Goal: Transaction & Acquisition: Purchase product/service

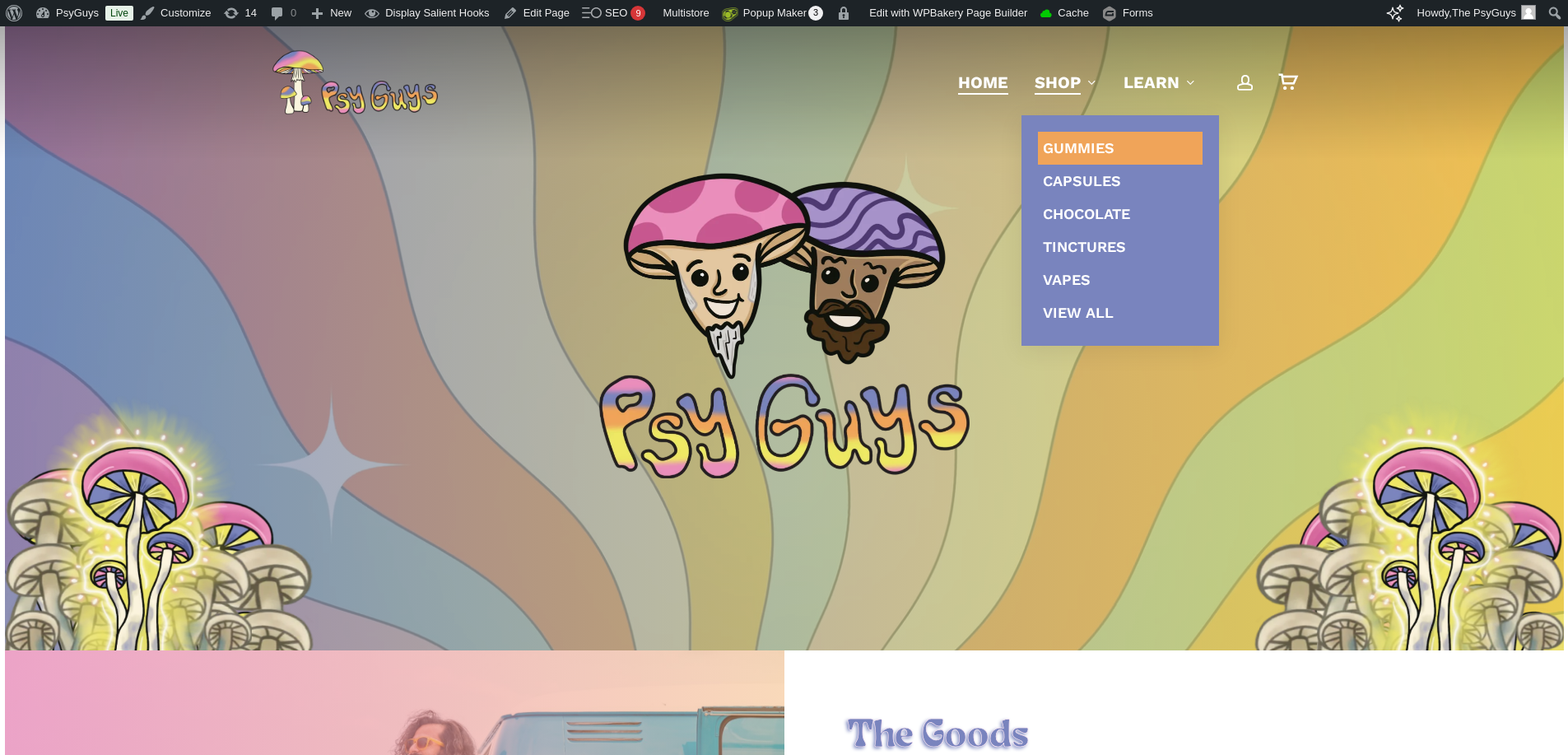
click at [1089, 142] on span "Gummies" at bounding box center [1078, 147] width 72 height 17
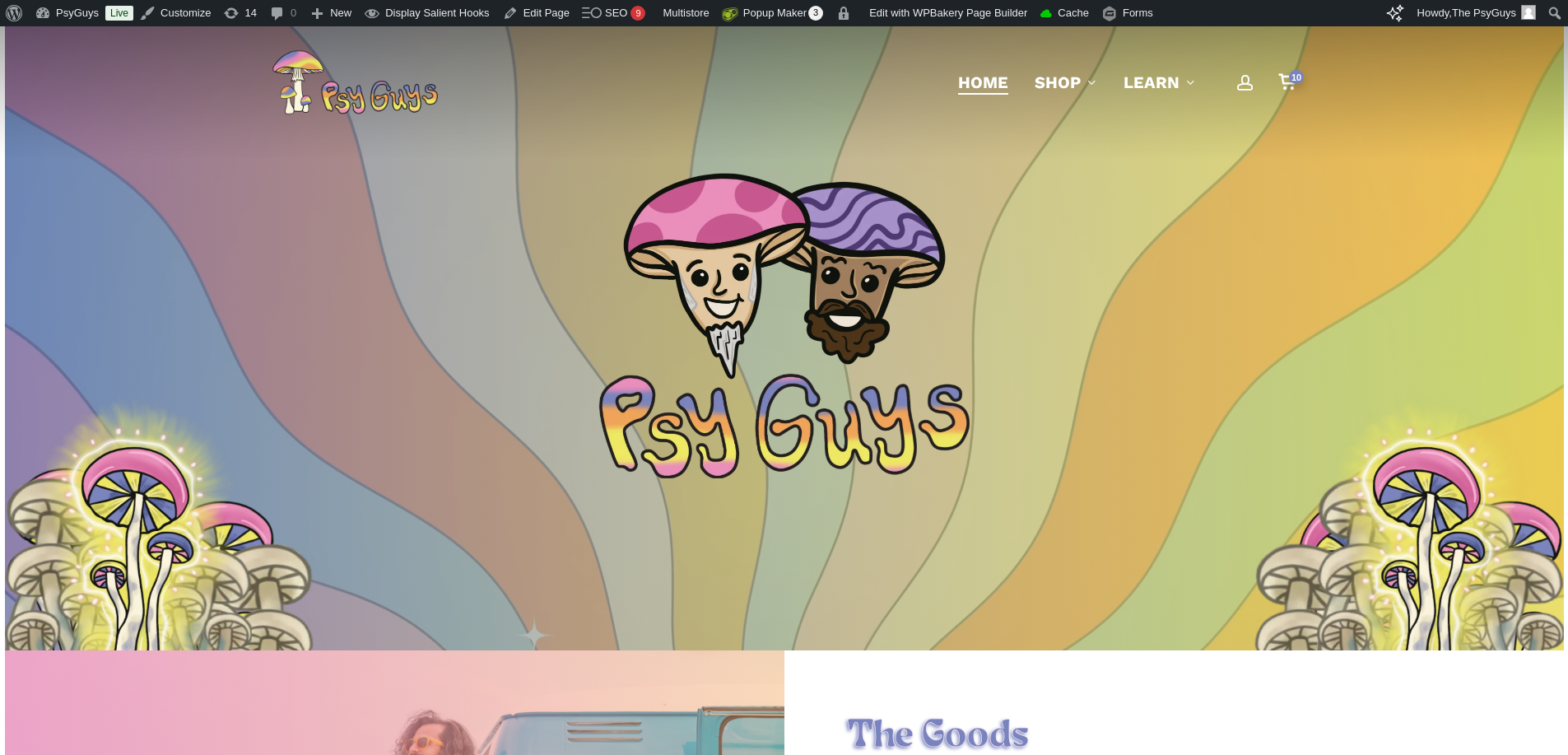
click at [1291, 82] on div "10" at bounding box center [1294, 78] width 18 height 18
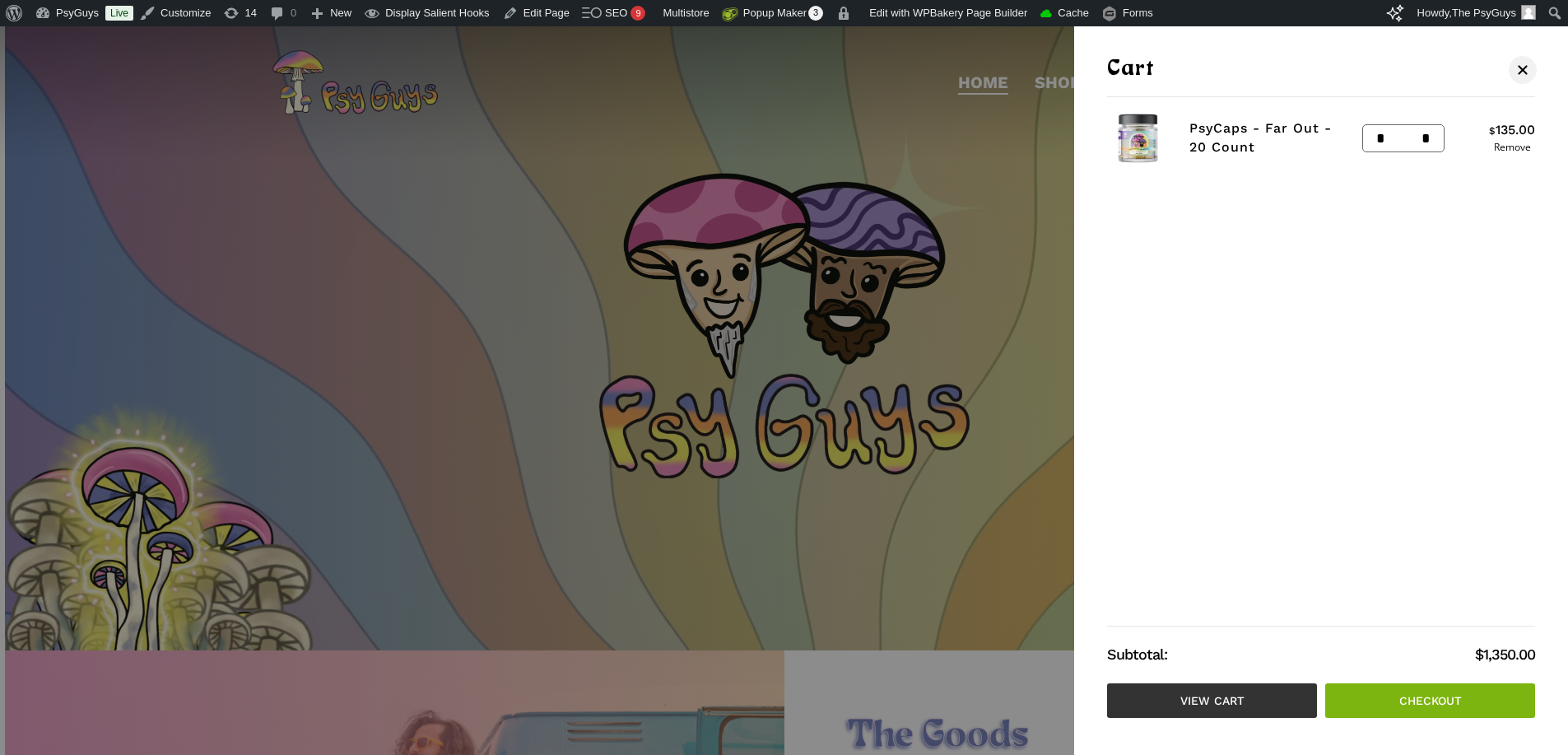
click at [1231, 699] on link "View cart" at bounding box center [1211, 700] width 210 height 34
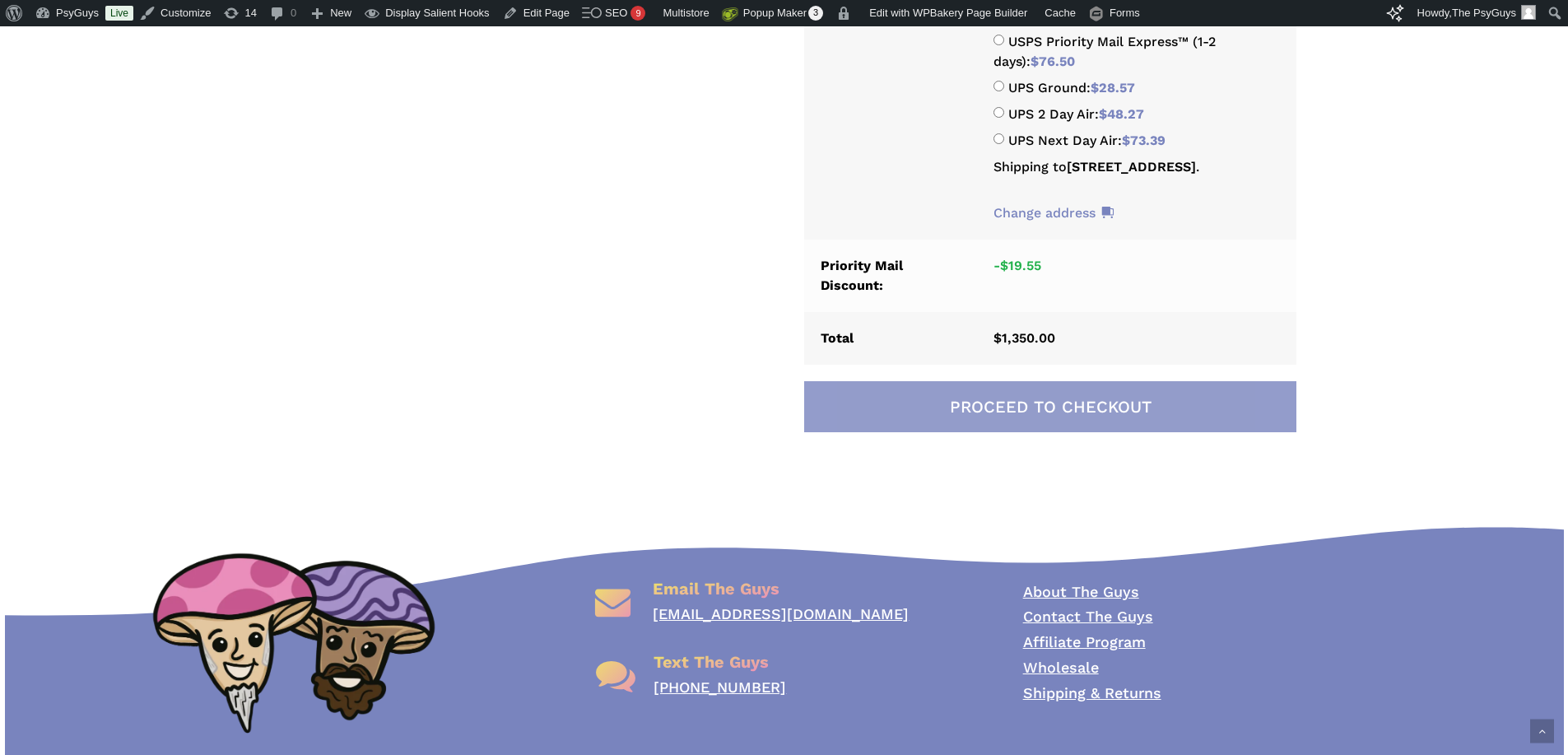
scroll to position [658, 0]
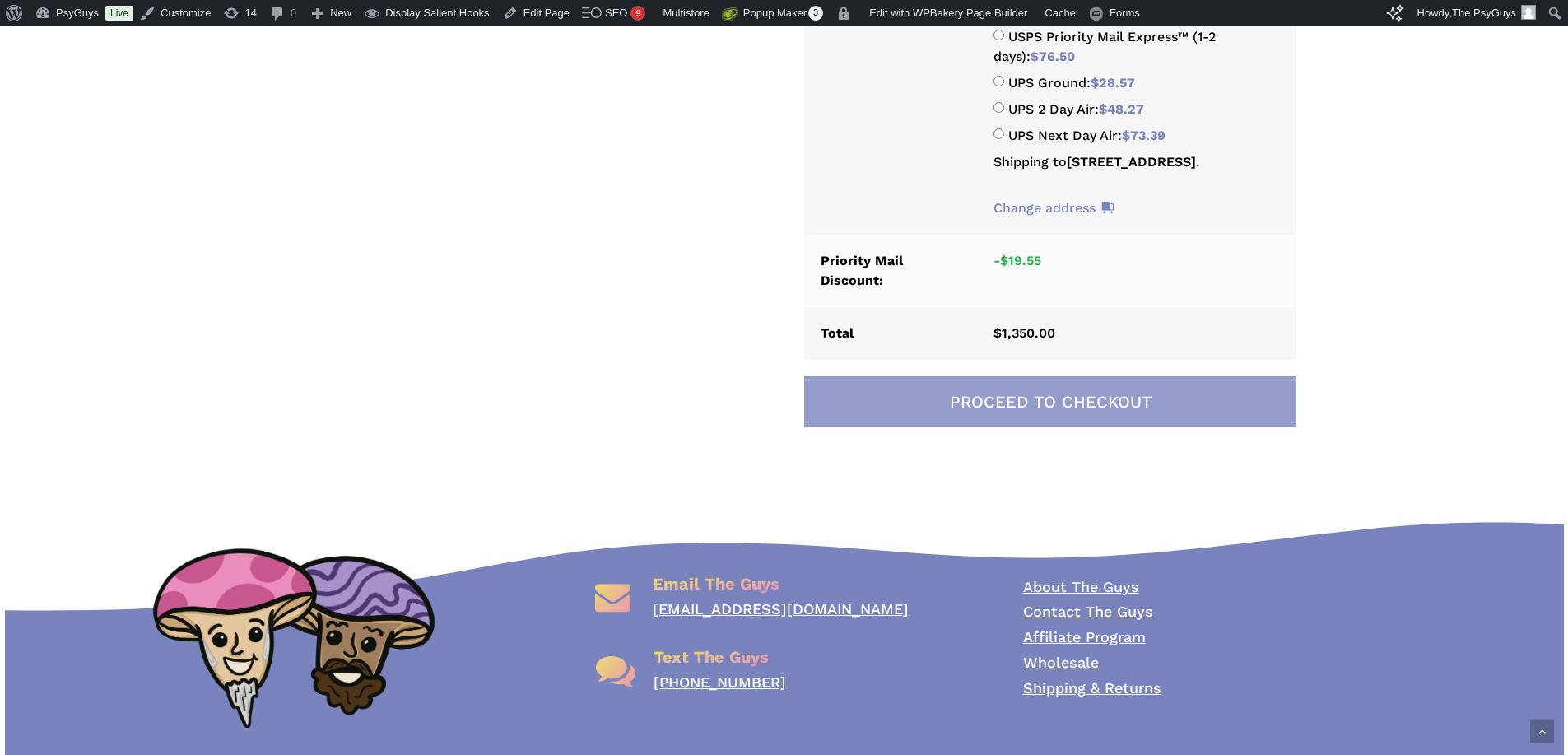
click at [1027, 428] on link "Proceed to checkout" at bounding box center [1050, 401] width 493 height 51
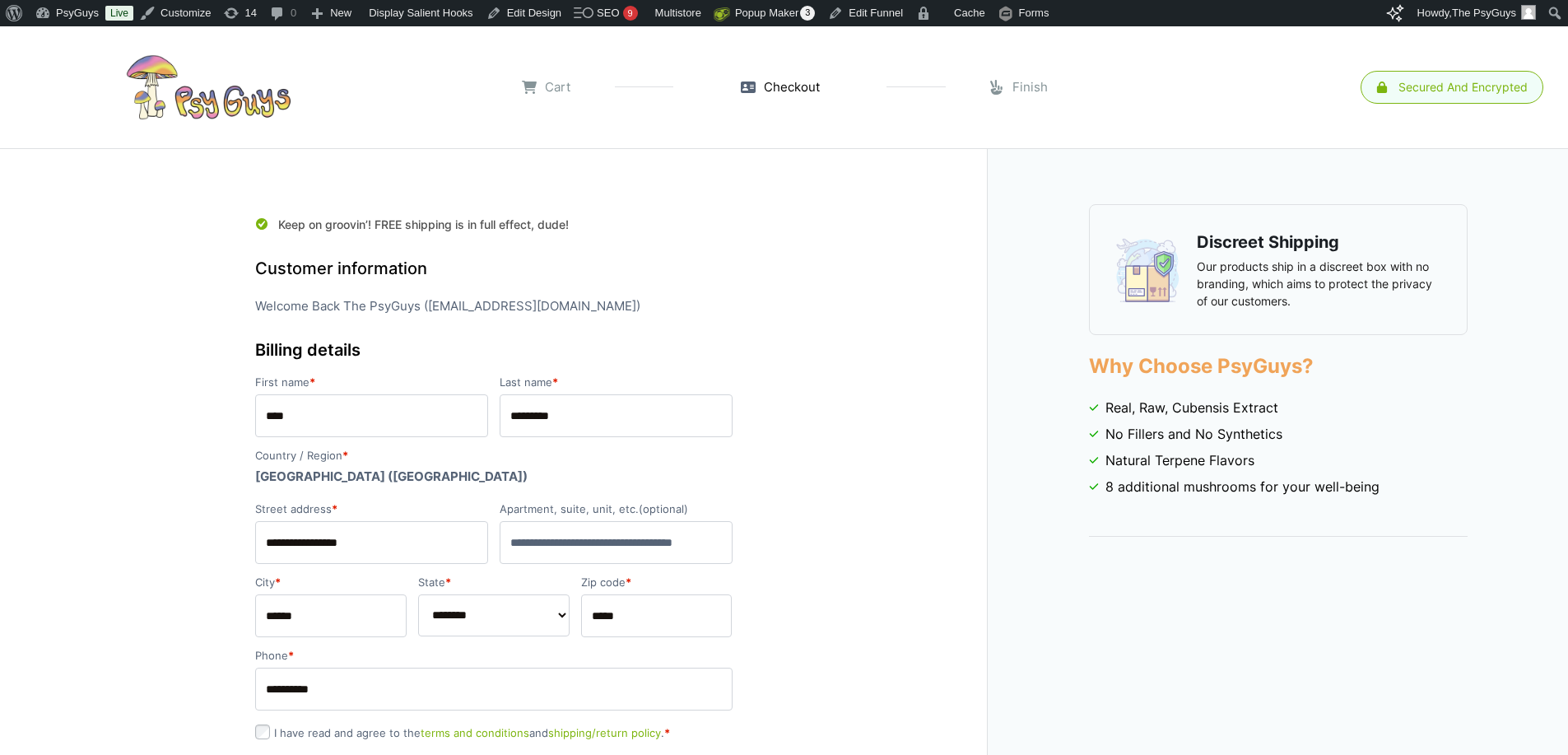
select select "**"
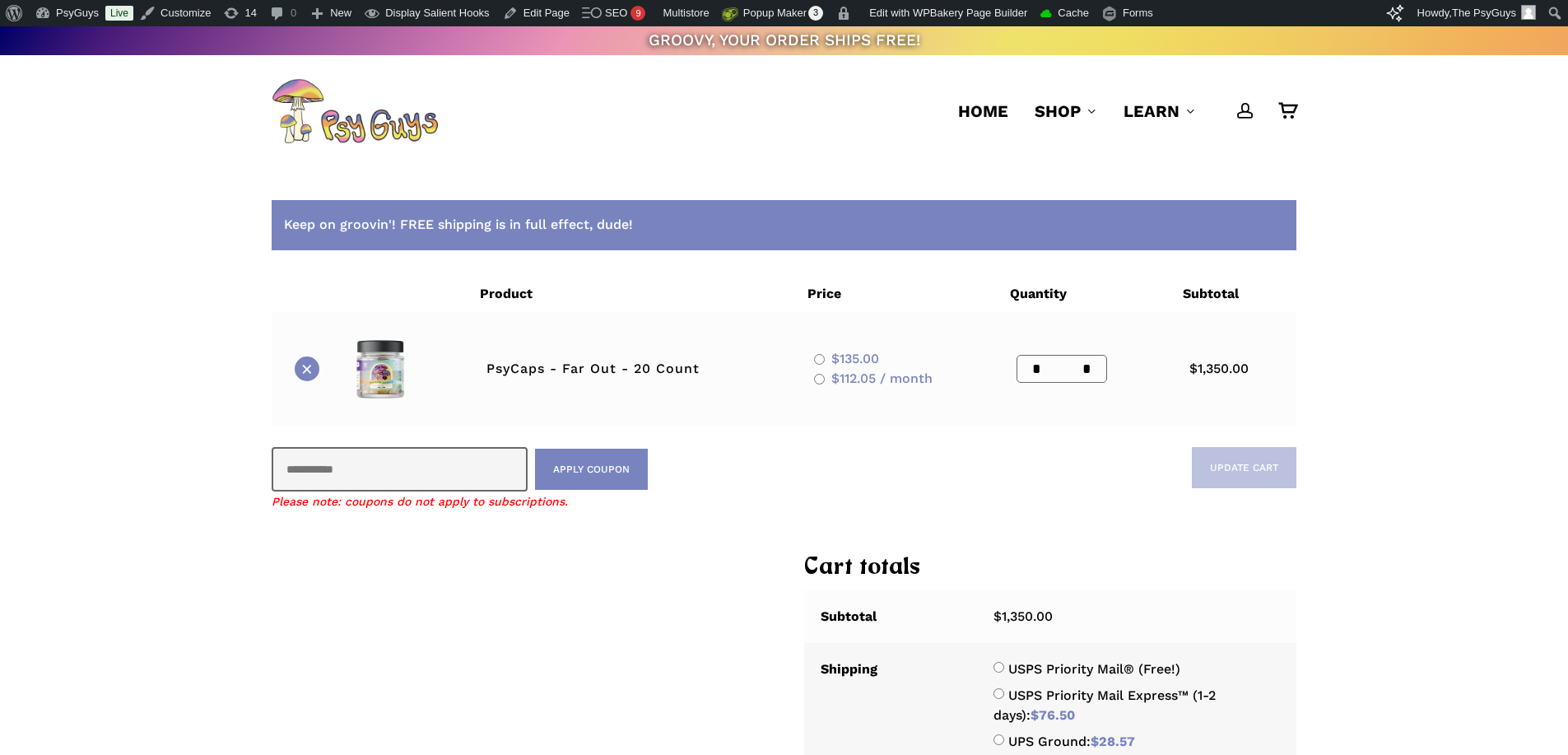
click at [311, 369] on link "×" at bounding box center [307, 369] width 25 height 25
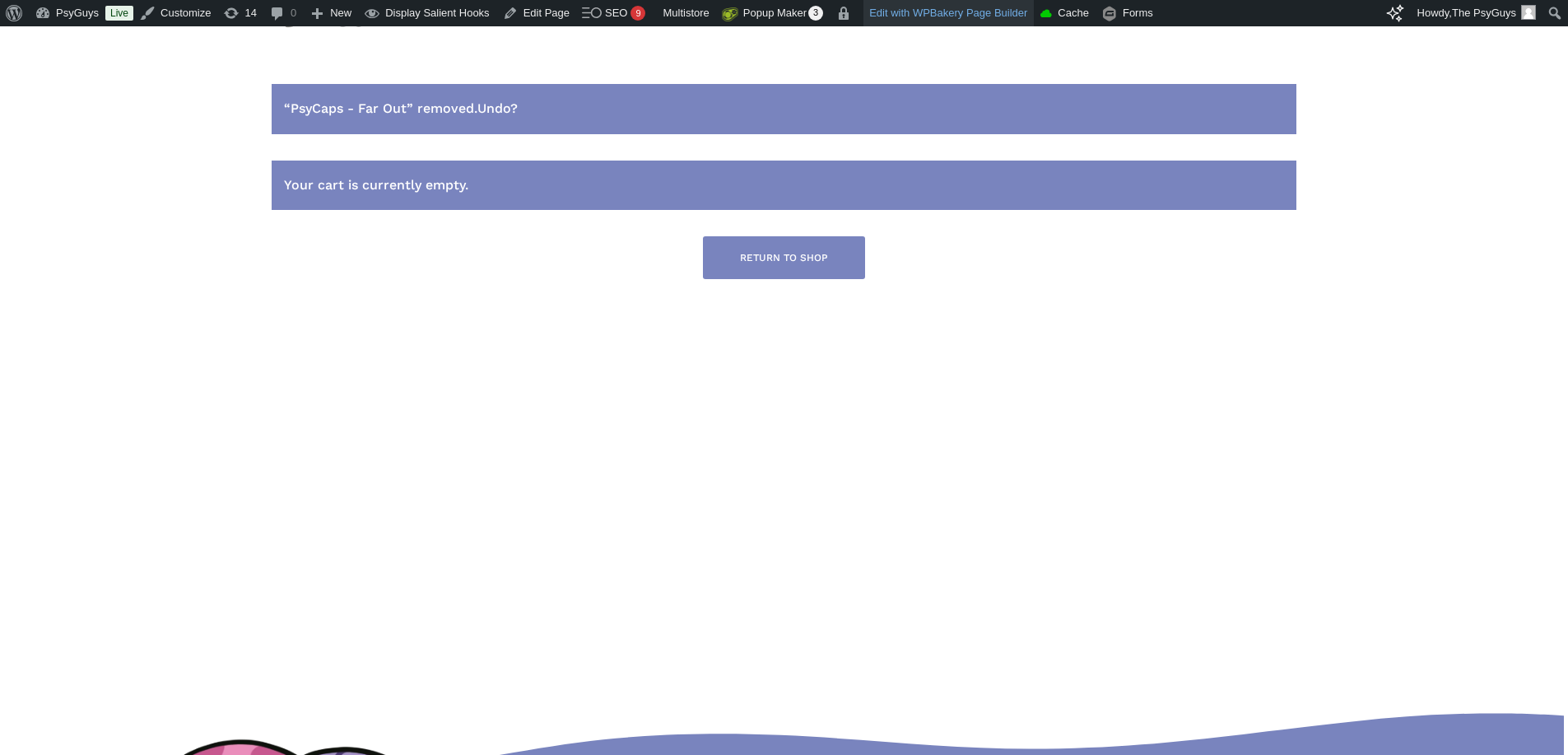
scroll to position [118, 0]
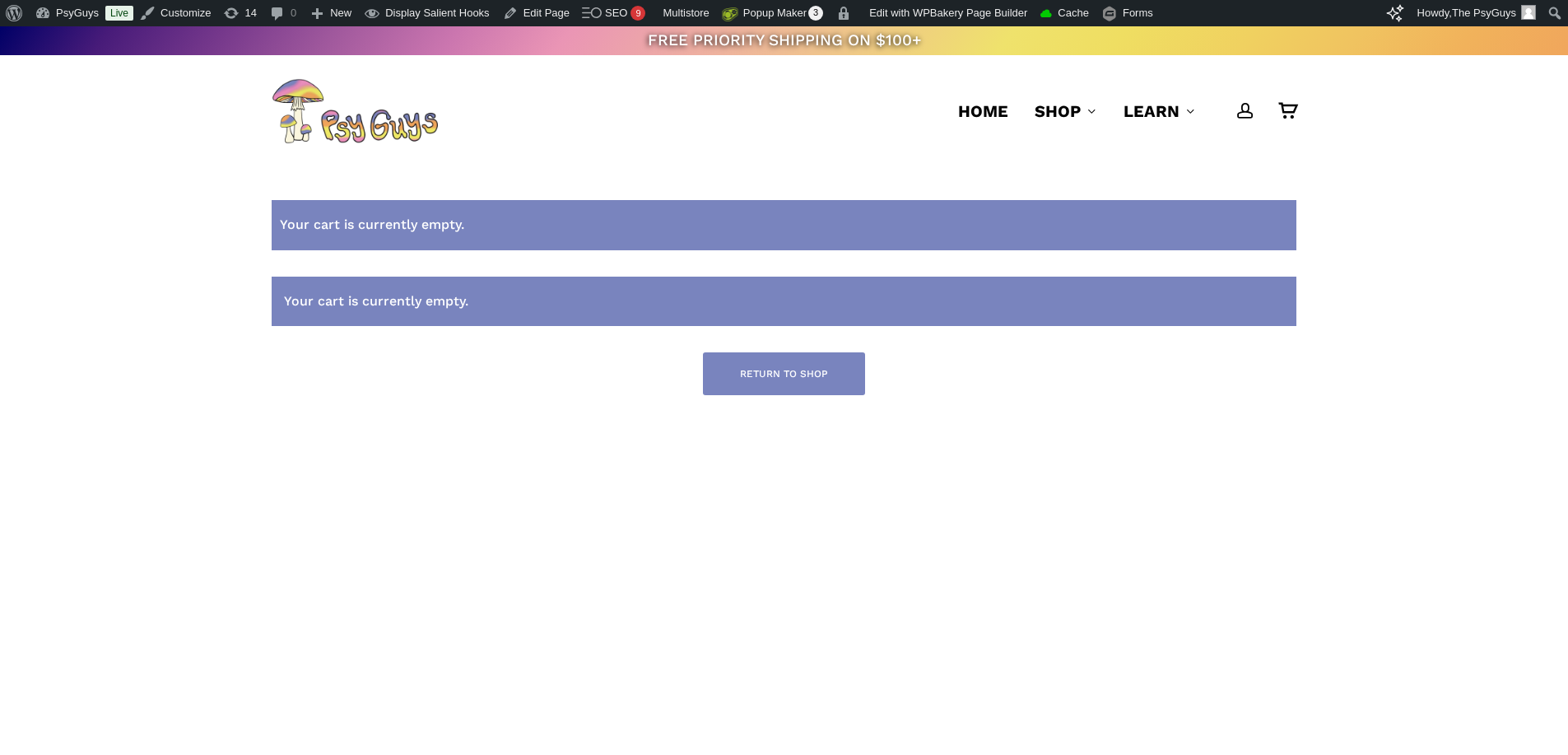
click at [413, 228] on li "Your cart is currently empty." at bounding box center [775, 225] width 990 height 24
copy div "Your cart is currently empty."
click at [486, 211] on ul "Your cart is currently empty." at bounding box center [784, 225] width 1025 height 50
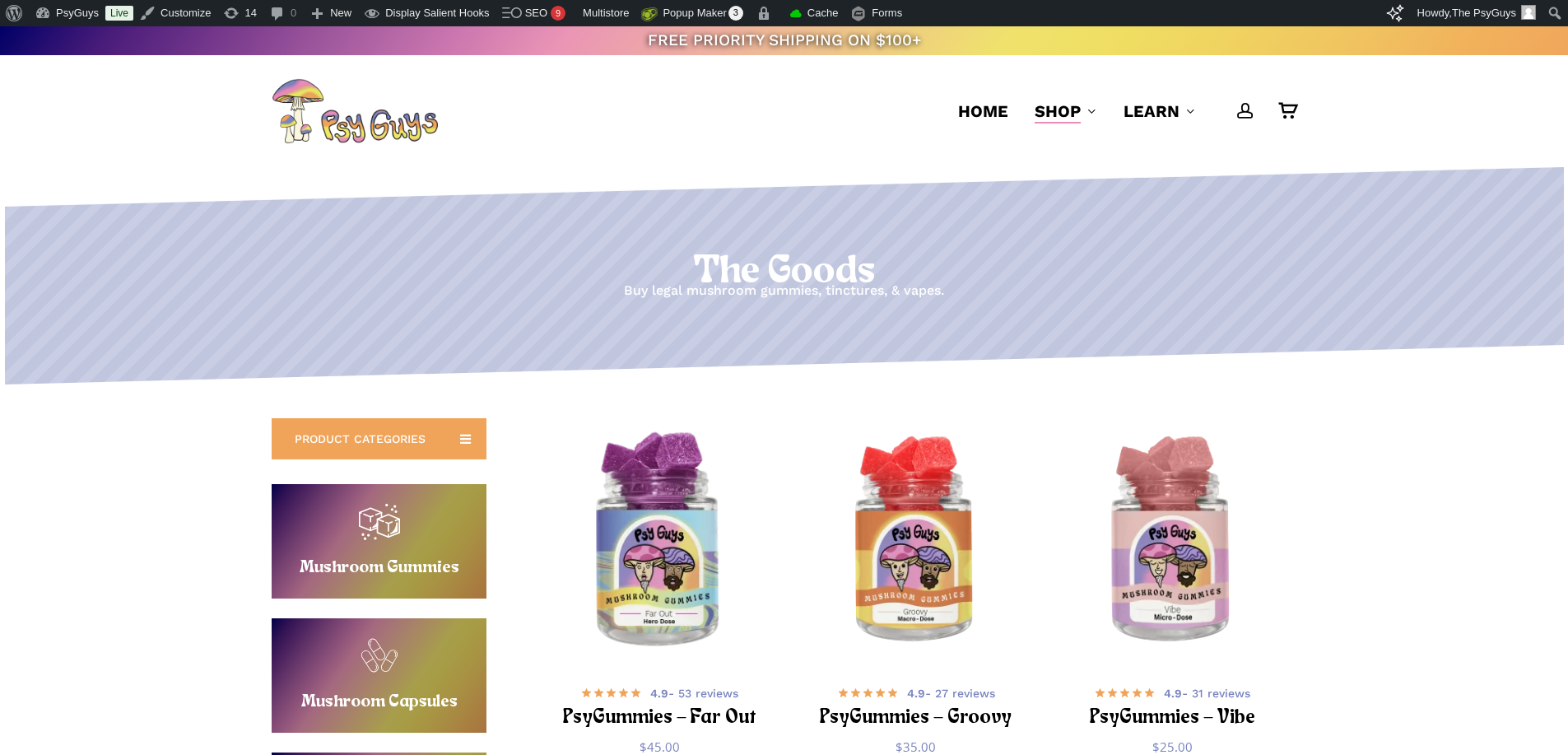
click at [617, 541] on img "PsyGummies - Far Out" at bounding box center [660, 542] width 251 height 251
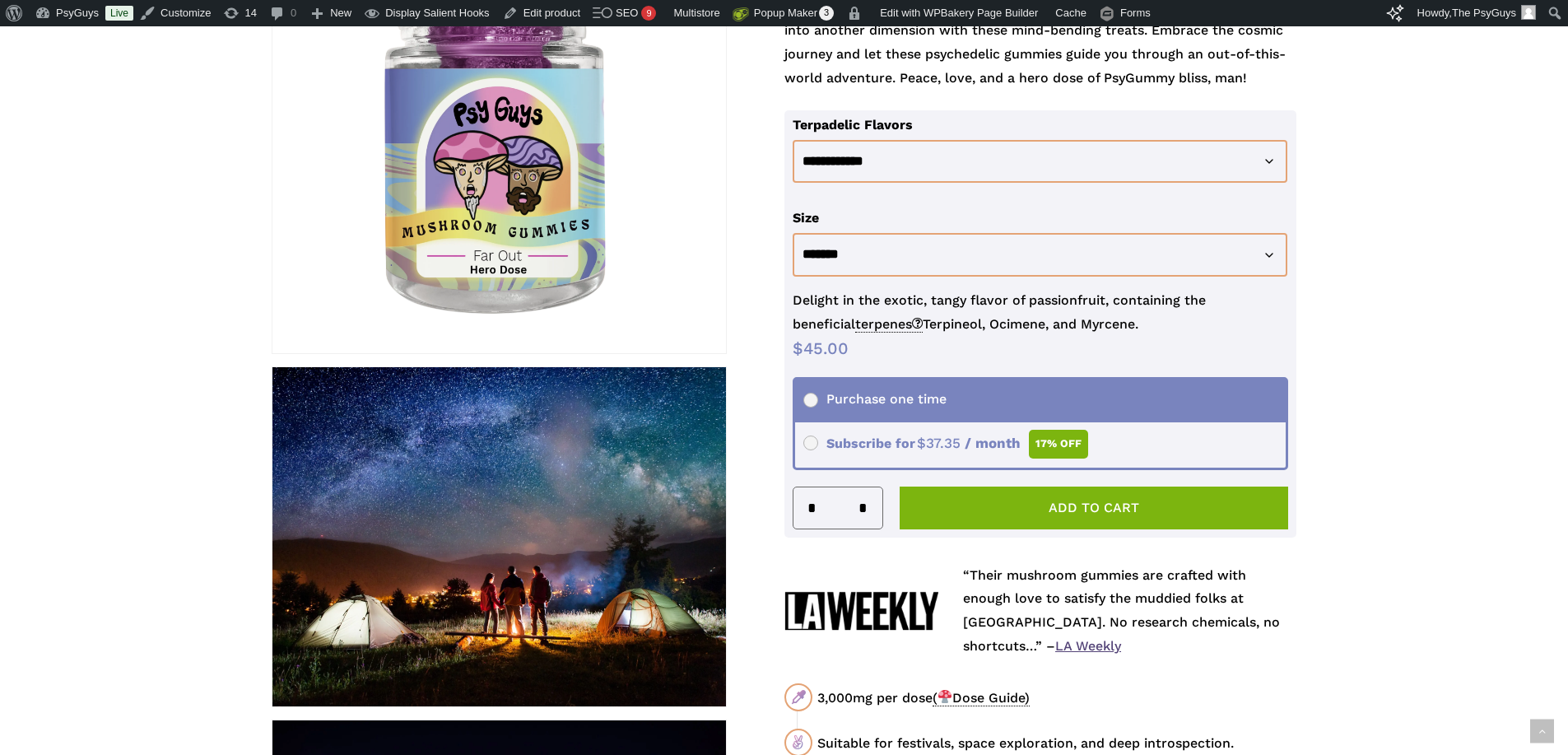
scroll to position [411, 0]
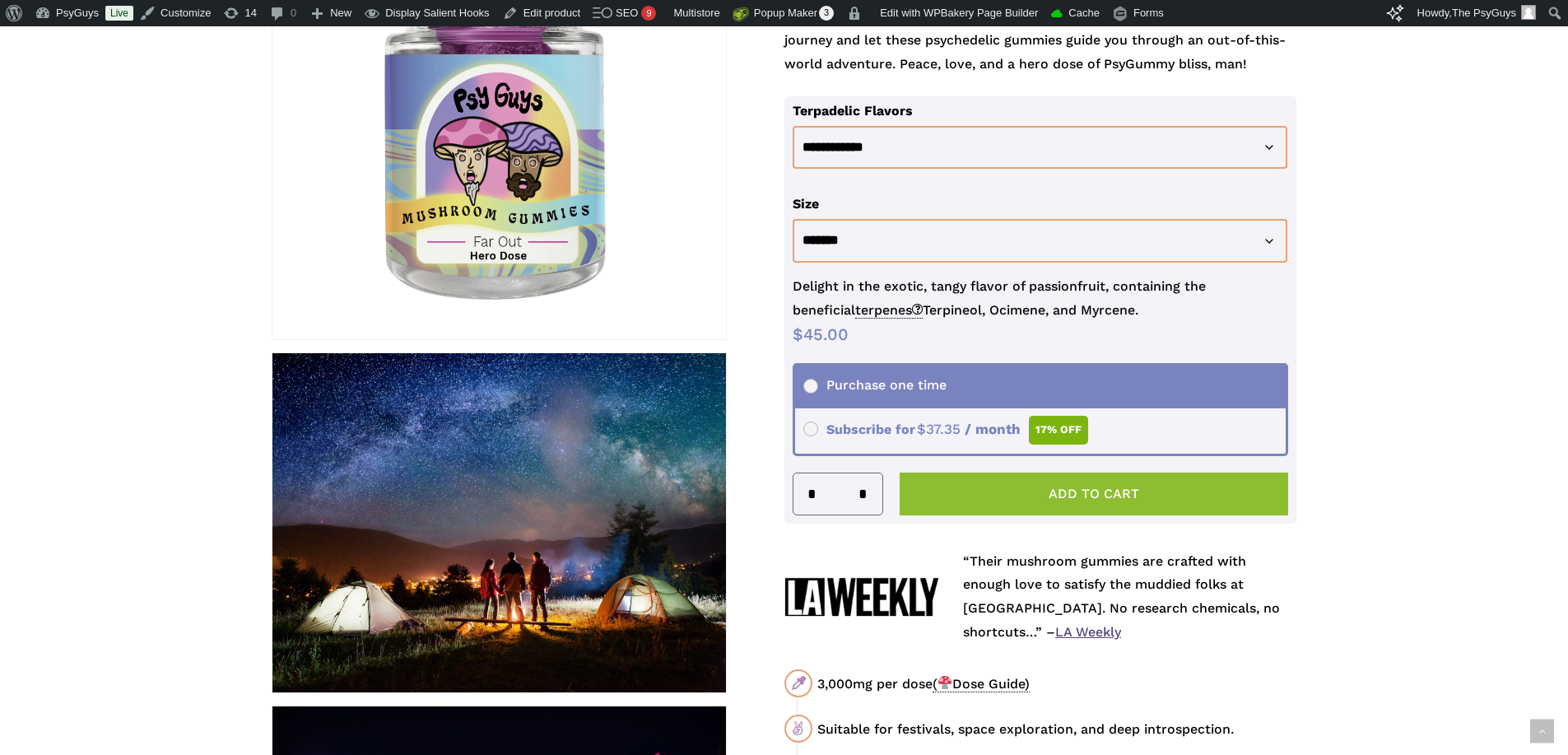
click at [1054, 490] on button "Add to cart" at bounding box center [1094, 494] width 389 height 43
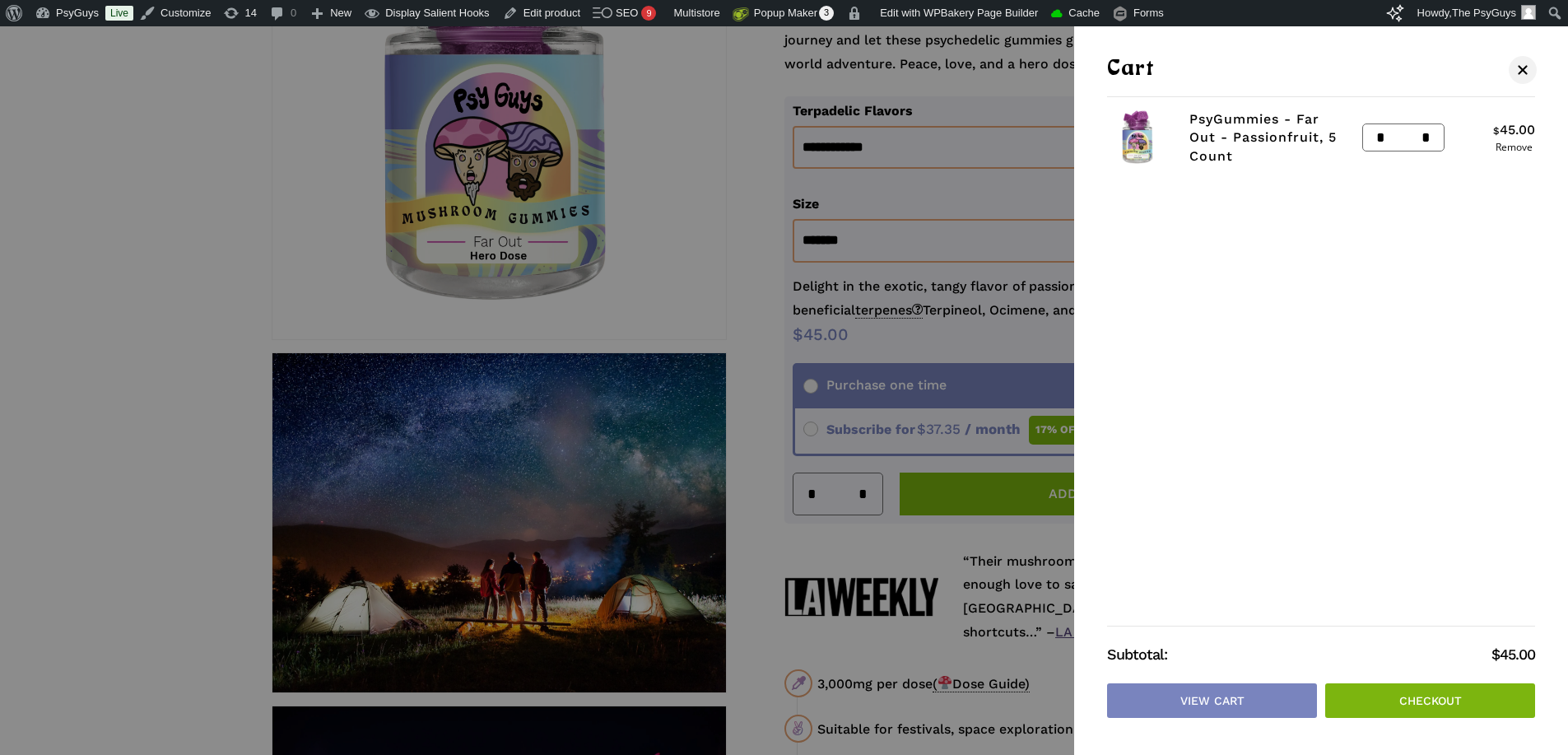
click at [941, 189] on div at bounding box center [784, 377] width 1568 height 755
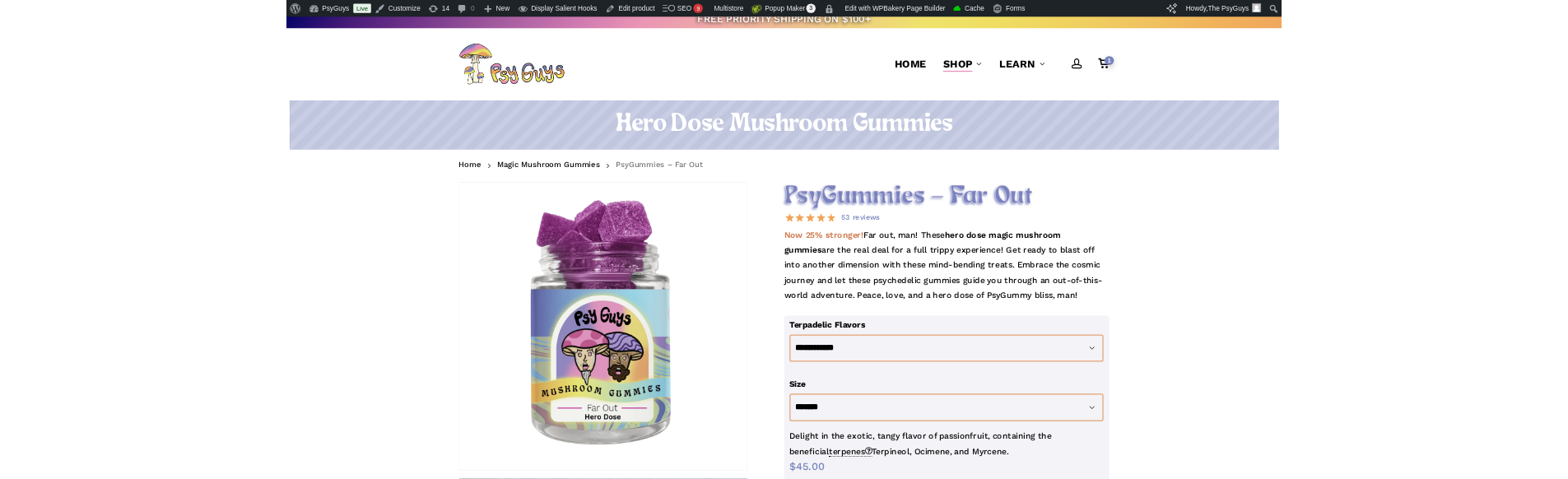
scroll to position [0, 0]
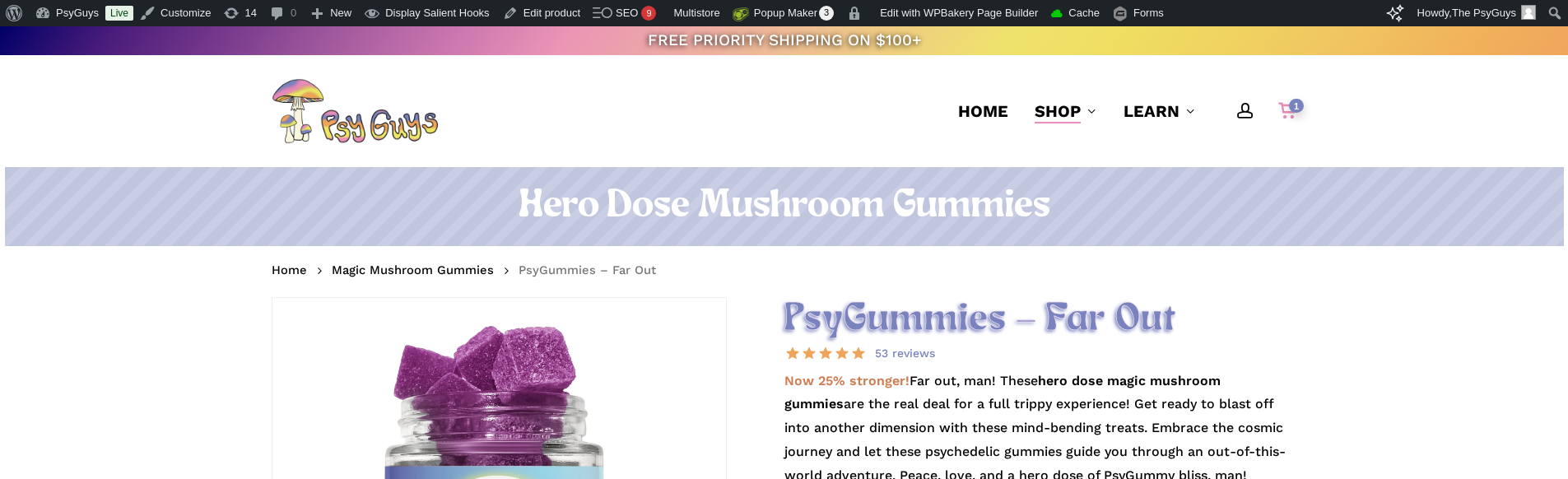
click at [1291, 107] on span "1" at bounding box center [1296, 105] width 14 height 14
